Goal: Task Accomplishment & Management: Manage account settings

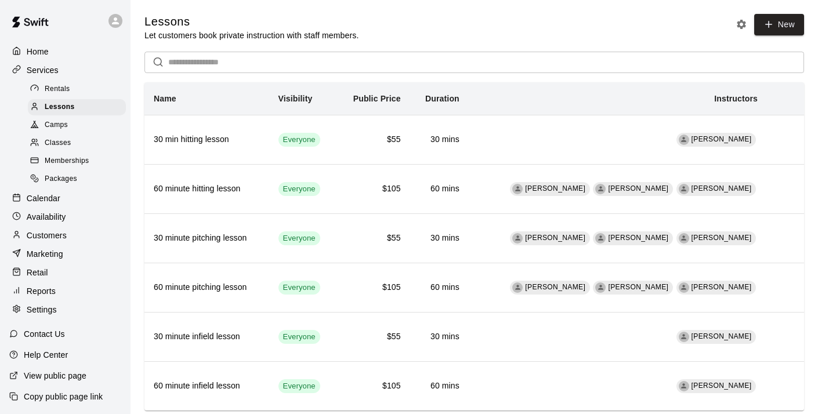
click at [49, 310] on p "Settings" at bounding box center [42, 310] width 30 height 12
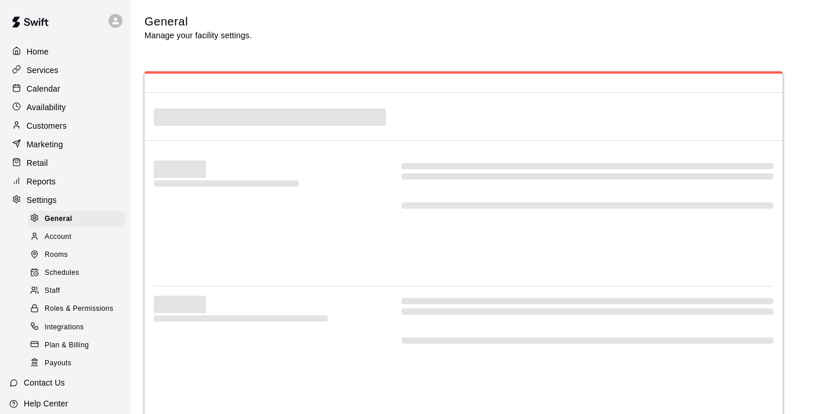
select select "**"
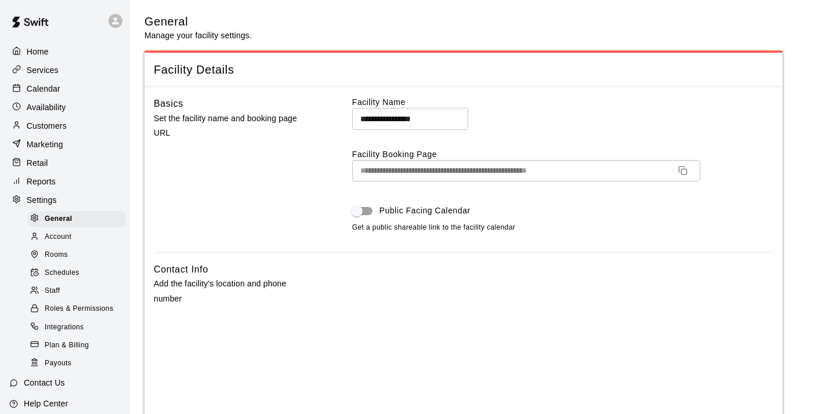
click at [56, 239] on span "Account" at bounding box center [58, 238] width 27 height 12
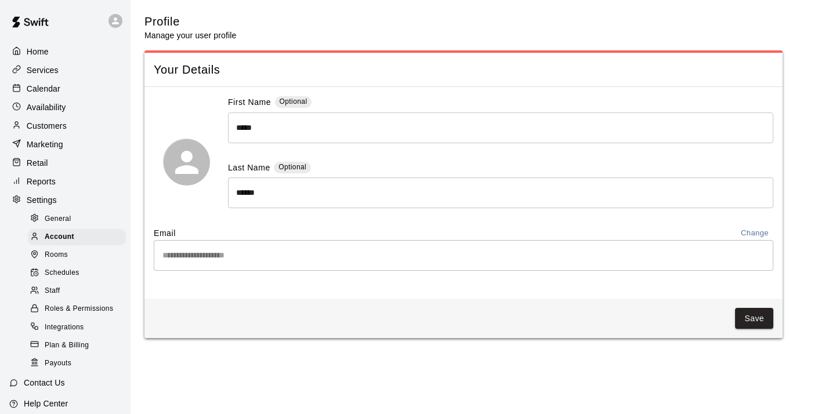
click at [64, 218] on span "General" at bounding box center [58, 220] width 27 height 12
select select "**"
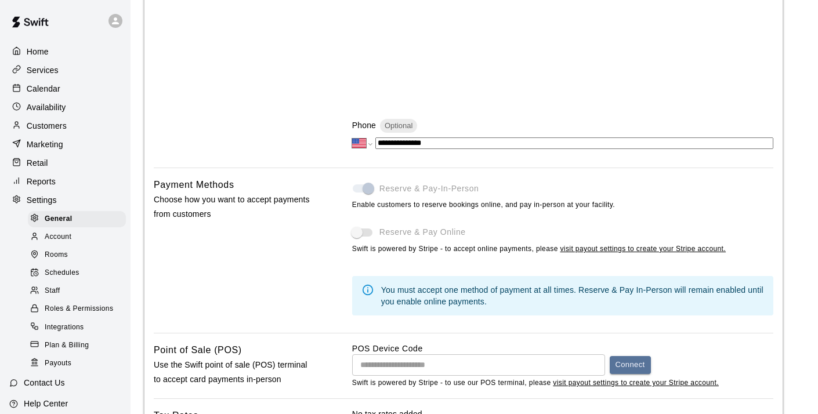
scroll to position [439, 0]
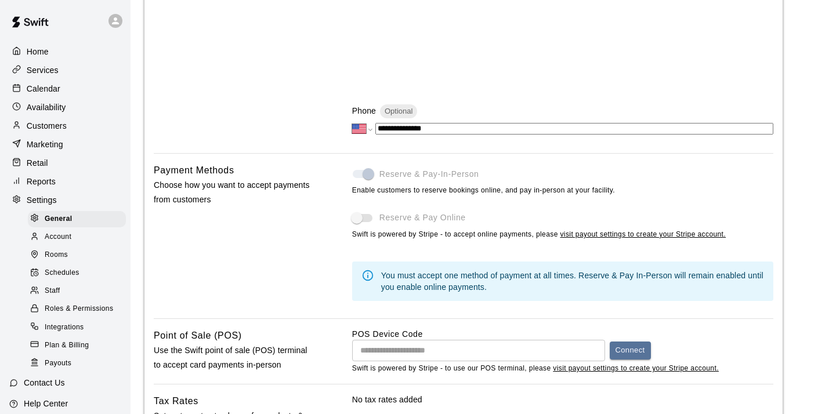
click at [360, 218] on span at bounding box center [363, 218] width 20 height 8
click at [77, 341] on span "Plan & Billing" at bounding box center [67, 346] width 44 height 12
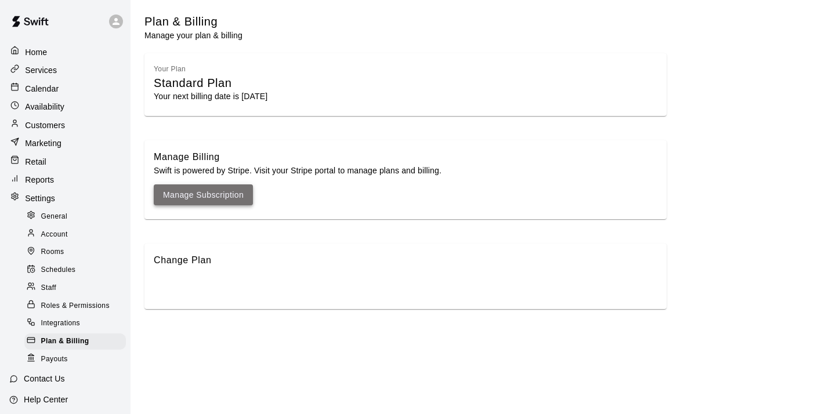
click at [231, 195] on link "Manage Subscription" at bounding box center [203, 195] width 81 height 15
click at [59, 359] on span "Payouts" at bounding box center [54, 360] width 27 height 12
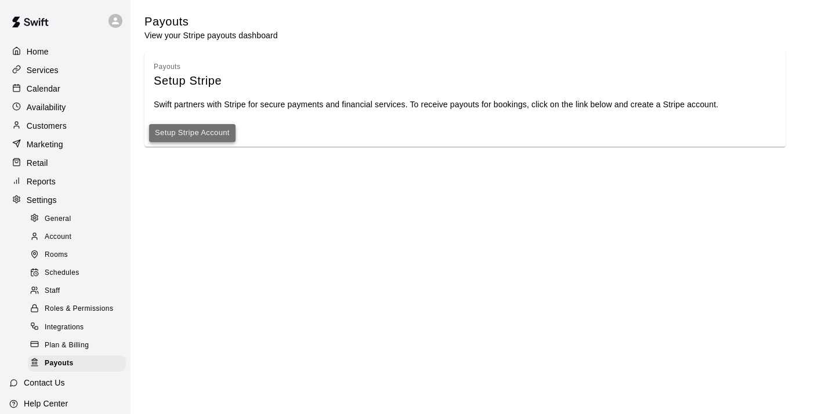
click at [208, 136] on link "Setup Stripe Account" at bounding box center [192, 133] width 75 height 13
